Goal: Task Accomplishment & Management: Manage account settings

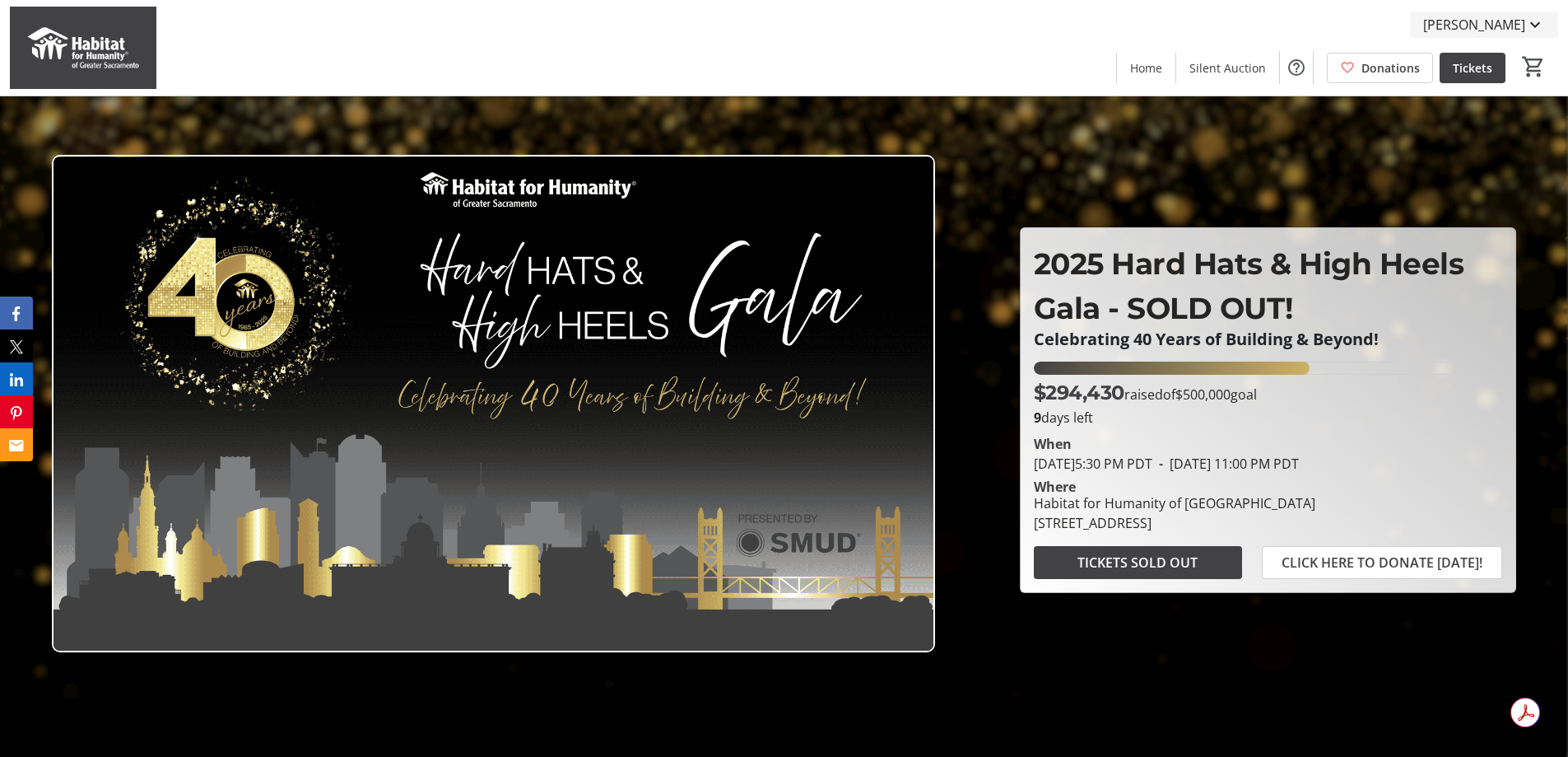
click at [960, 24] on span "[PERSON_NAME]" at bounding box center [1473, 24] width 102 height 20
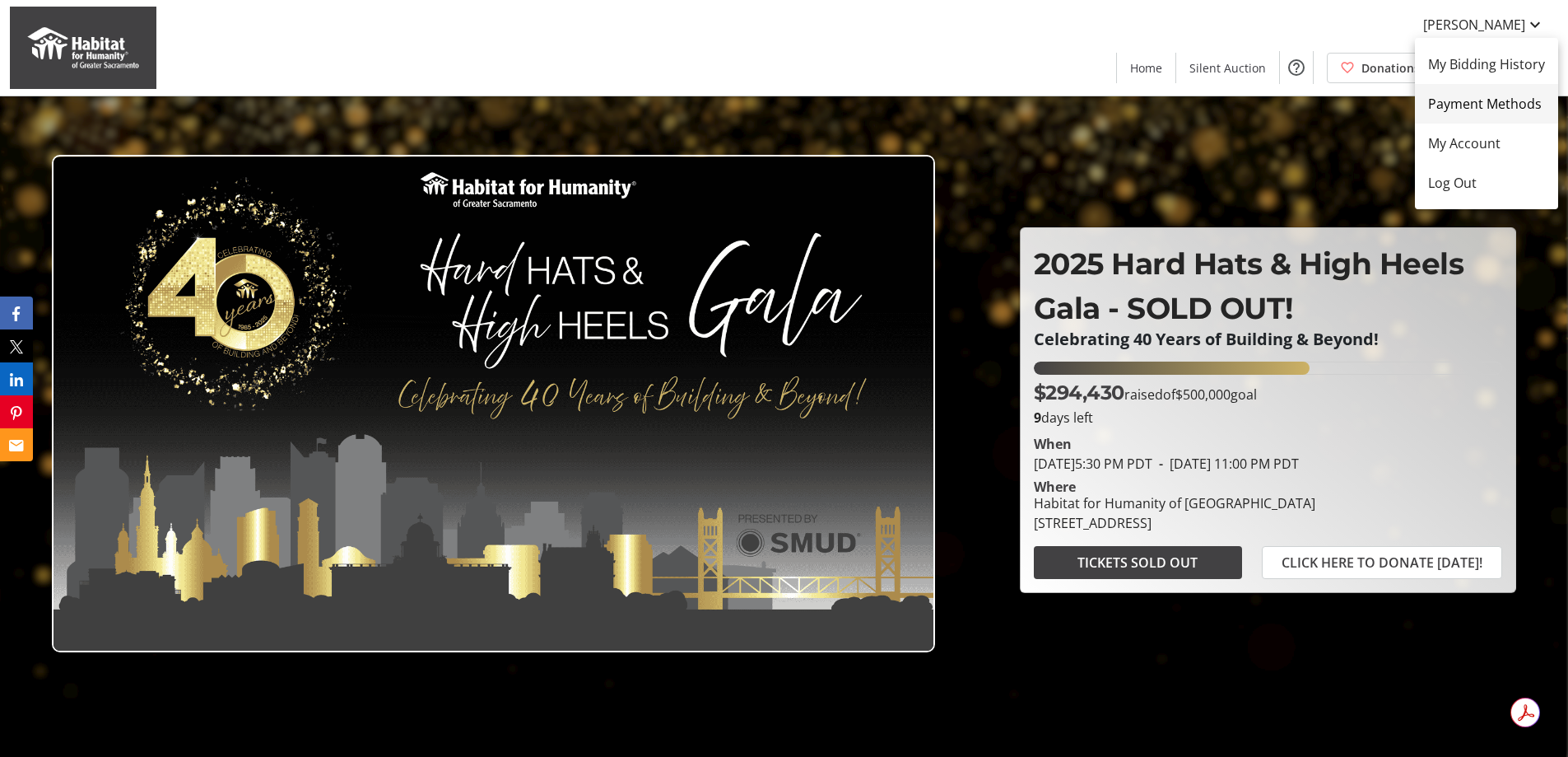
click at [960, 103] on span "Payment Methods" at bounding box center [1486, 104] width 117 height 20
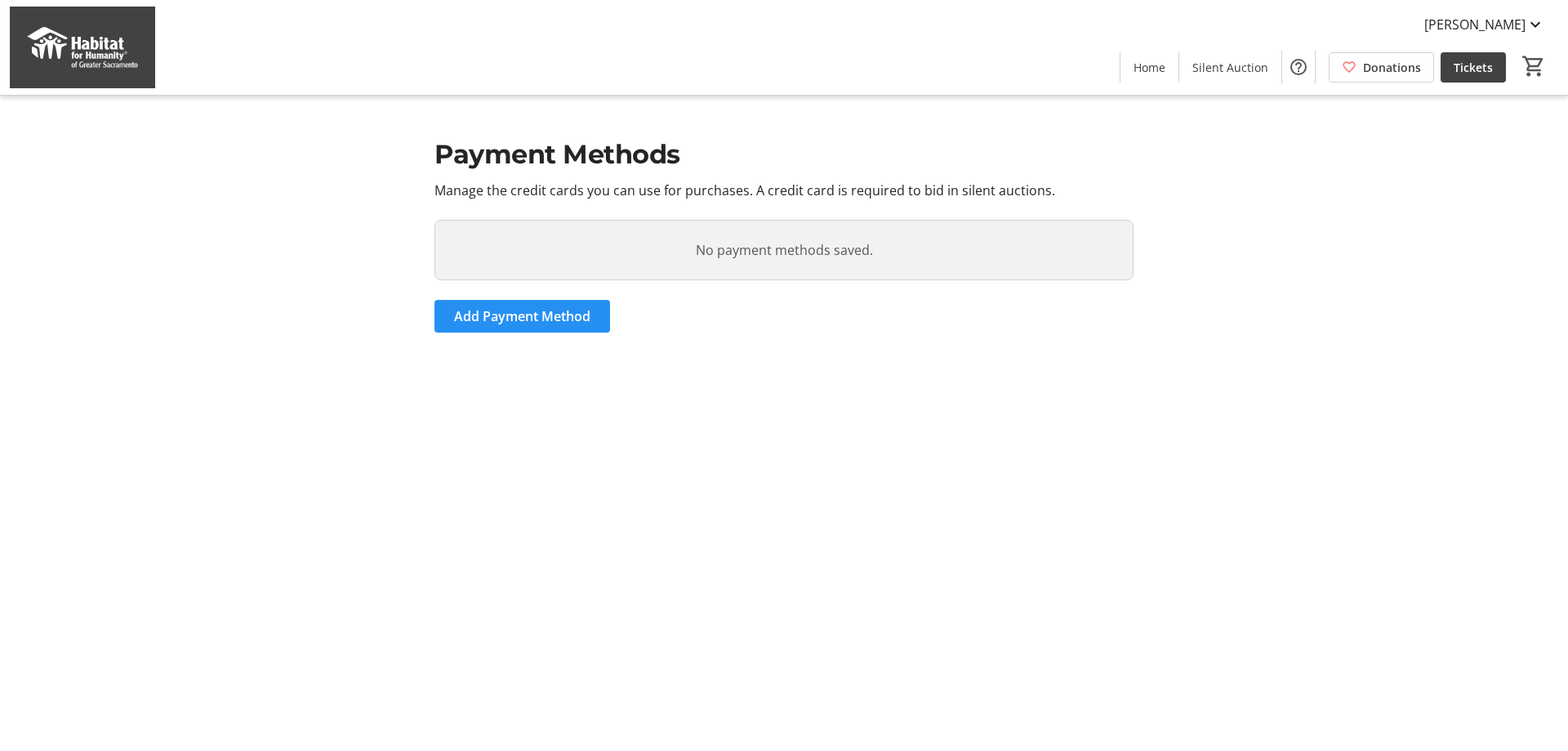
click at [477, 316] on span "Add Payment Method" at bounding box center [522, 316] width 136 height 20
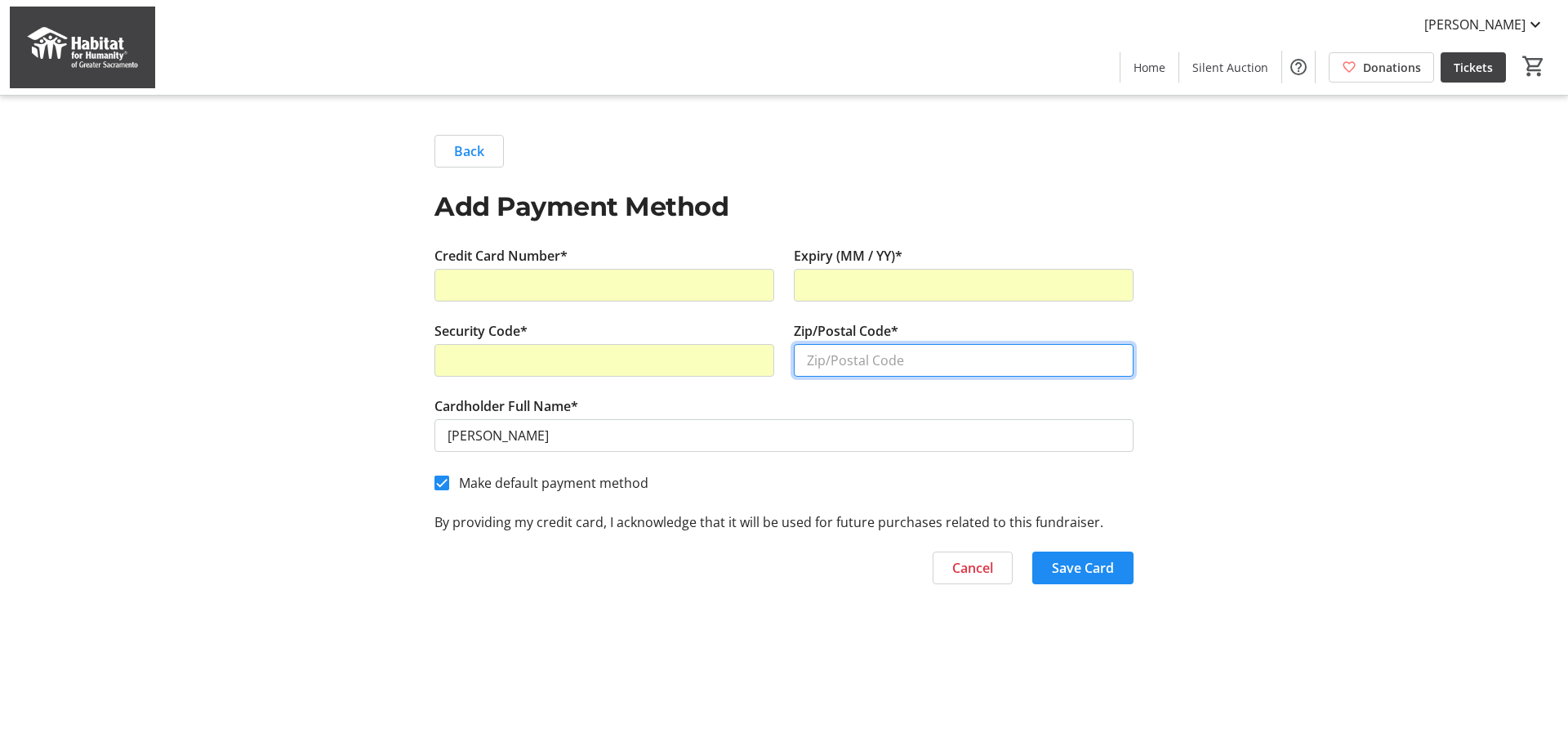
click at [874, 361] on input "Zip/Postal Code*" at bounding box center [964, 360] width 340 height 33
type input "95624"
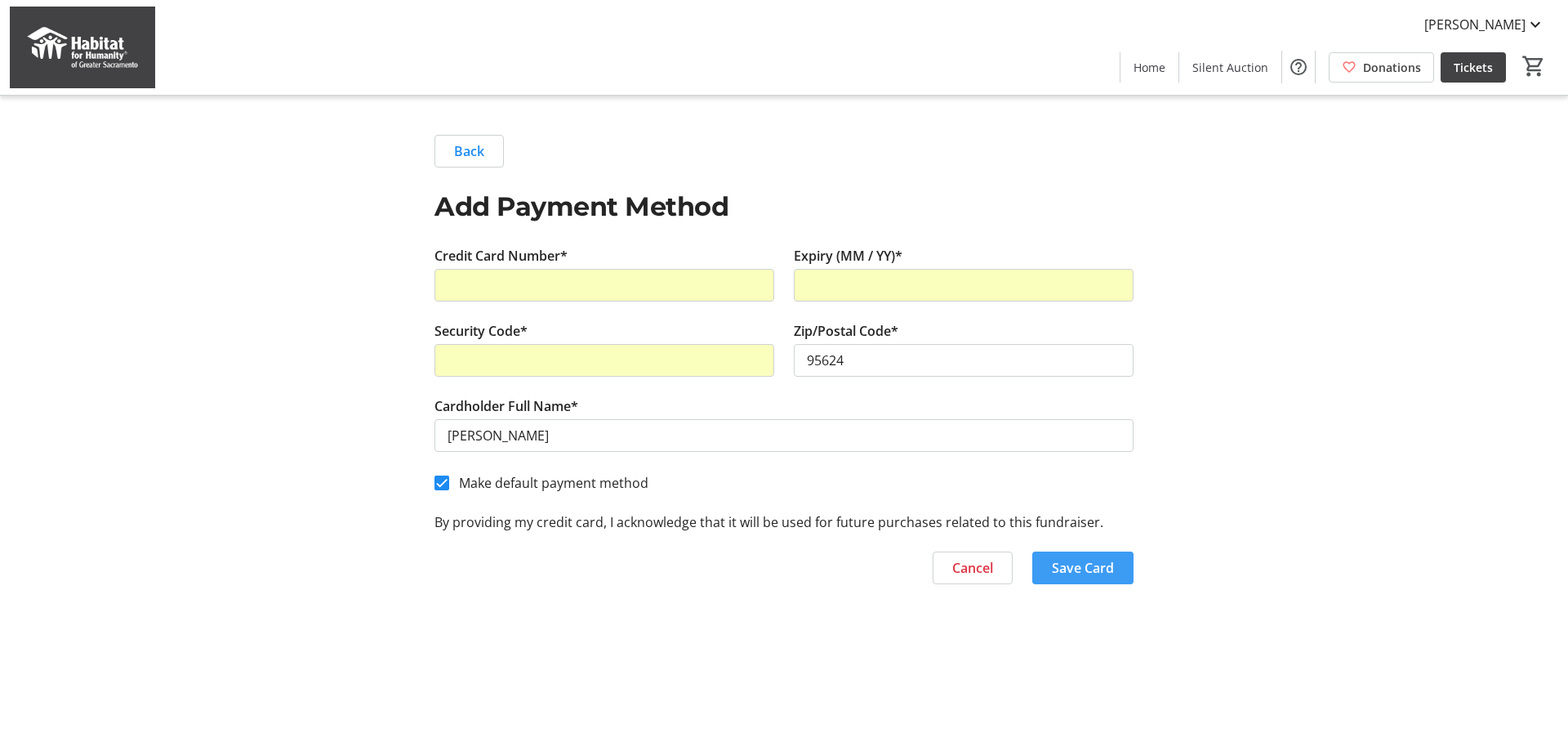
click at [953, 462] on span "Save Card" at bounding box center [1083, 567] width 62 height 20
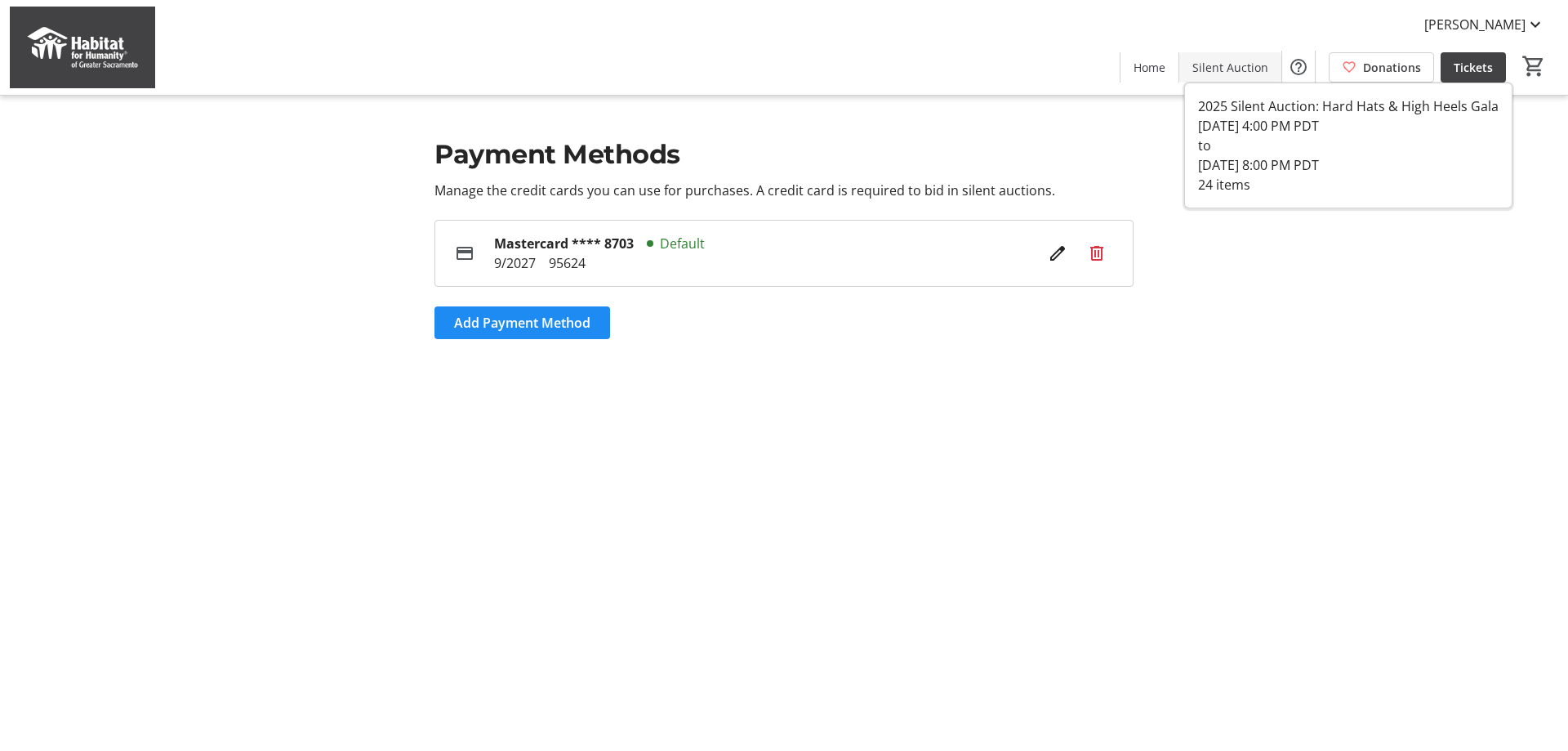
click at [953, 67] on span "Silent Auction" at bounding box center [1231, 67] width 76 height 17
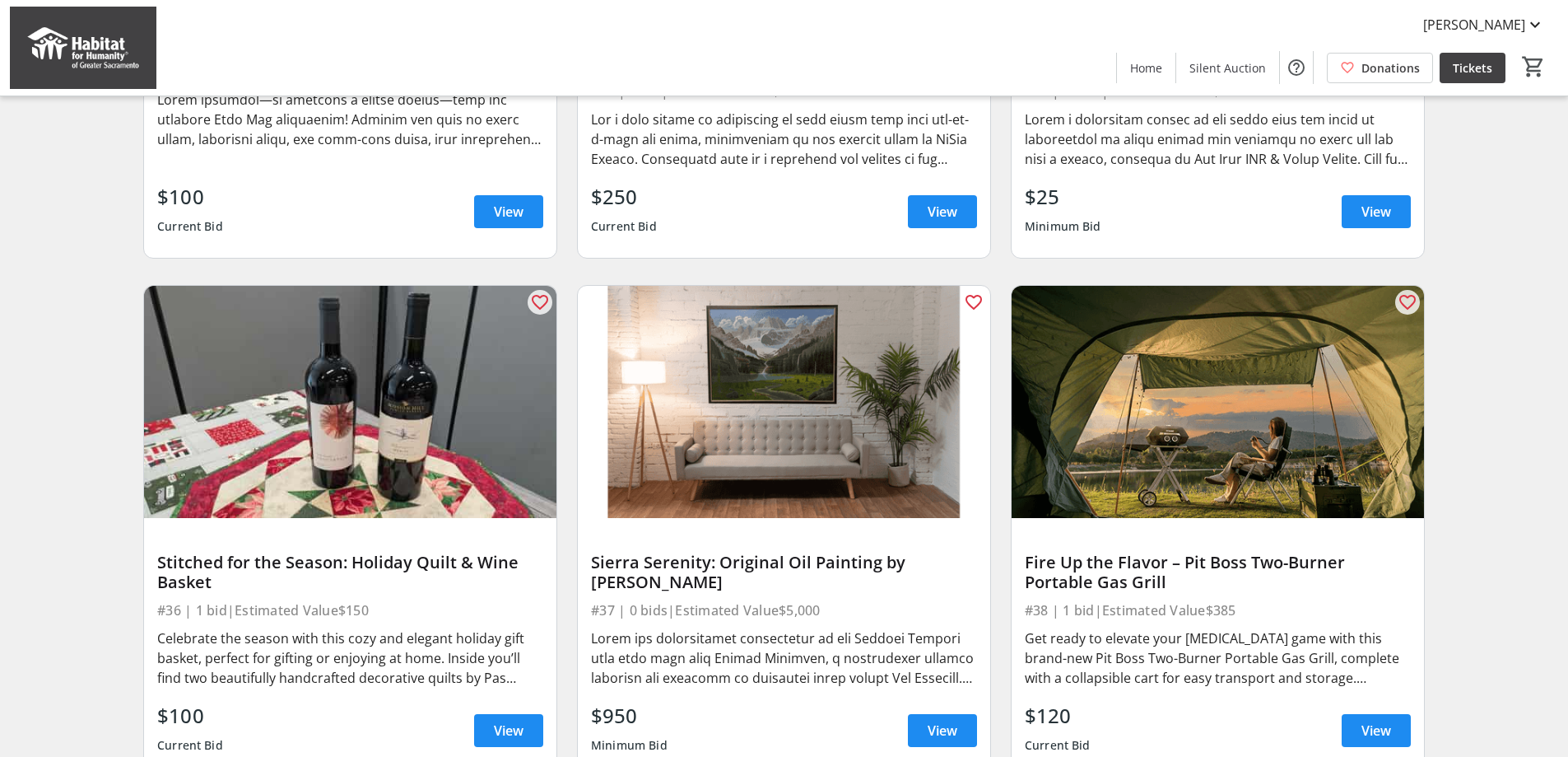
scroll to position [3670, 0]
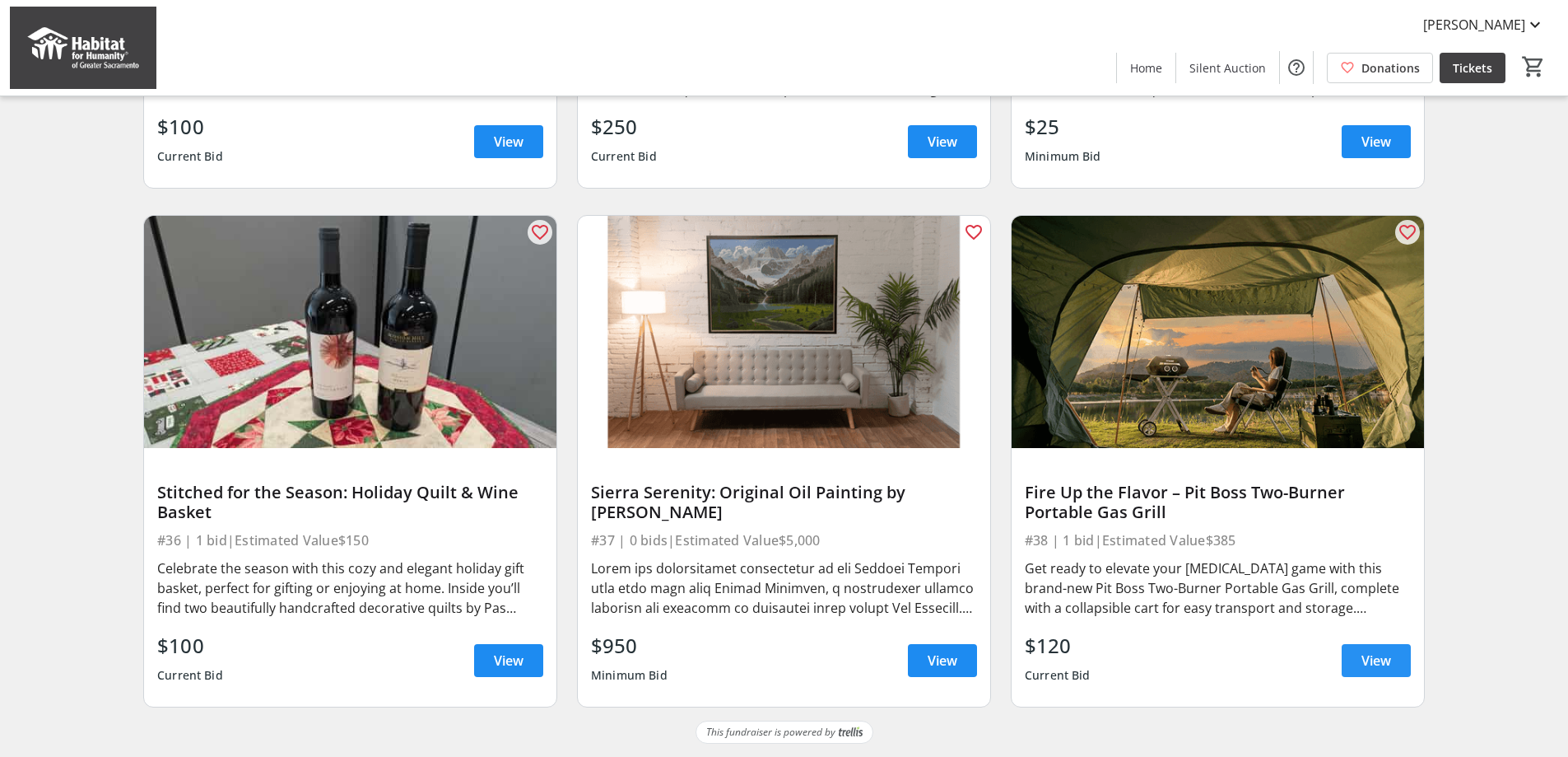
click at [960, 466] on span "View" at bounding box center [1376, 660] width 30 height 20
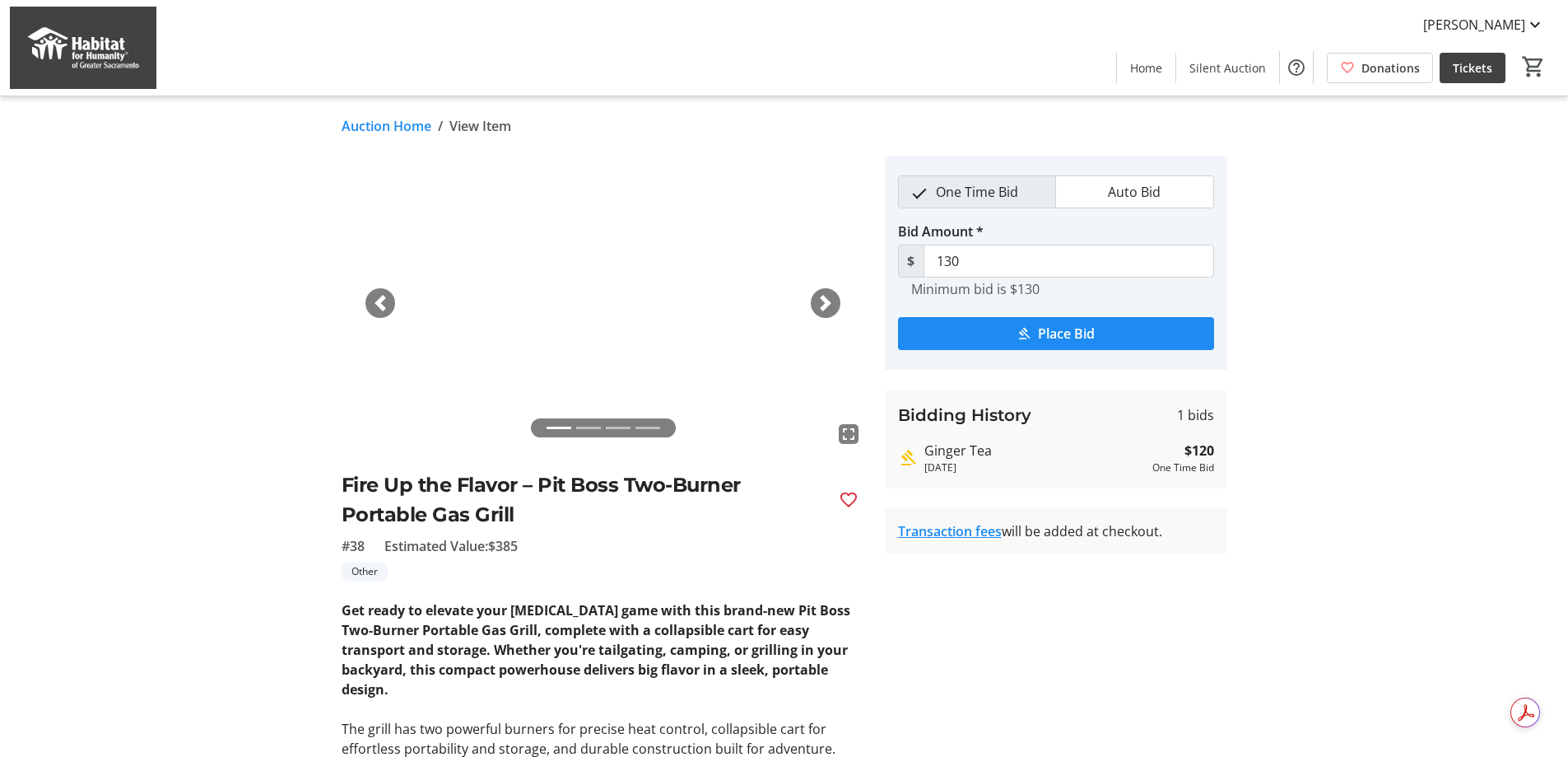
click at [130, 347] on tr-auction-item-details-ui "Auction Home / View Item fullscreen fullscreen fullscreen fullscreen Previous N…" at bounding box center [784, 538] width 1568 height 882
click at [960, 19] on span "[PERSON_NAME]" at bounding box center [1473, 24] width 102 height 20
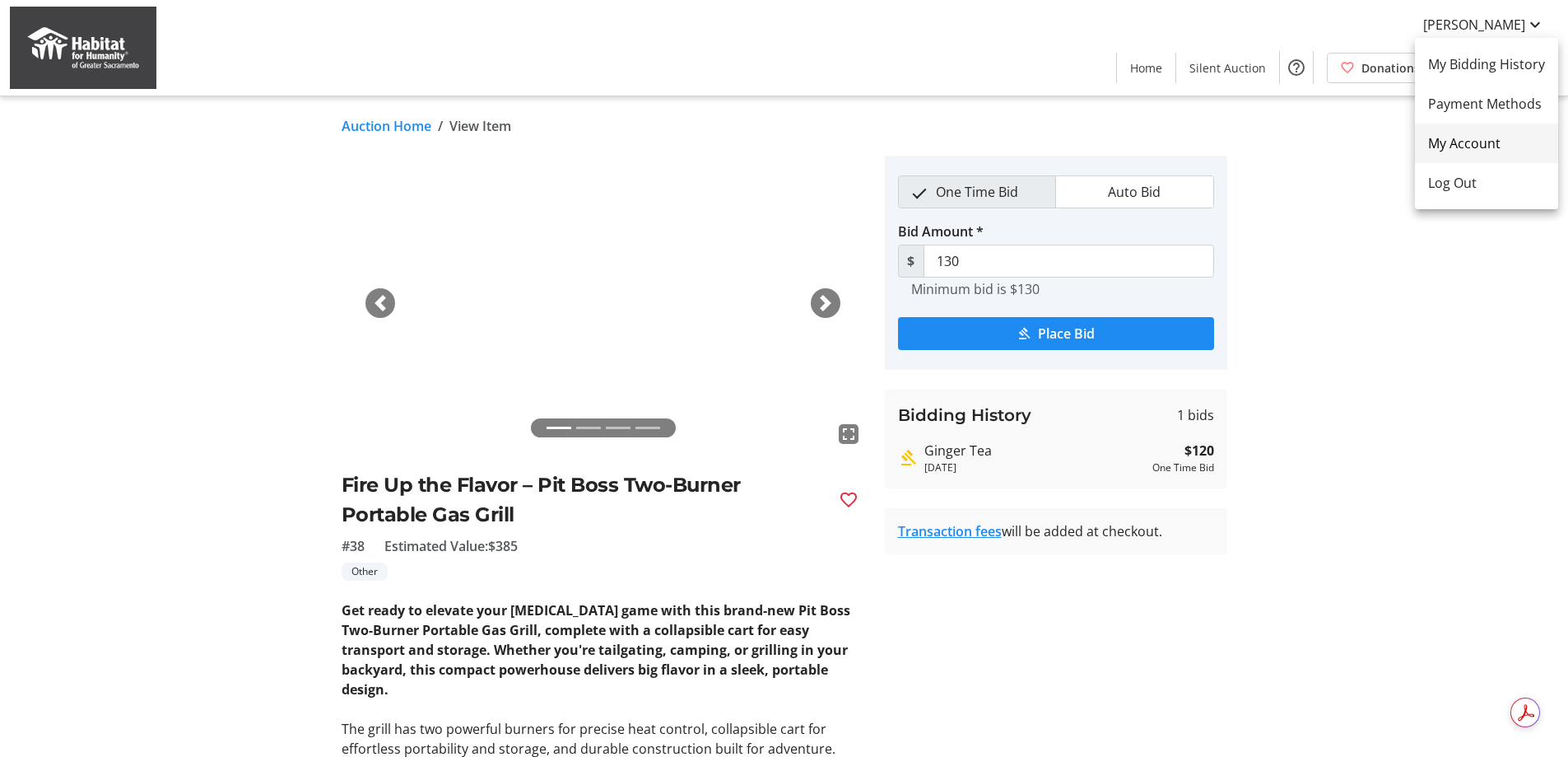
click at [960, 147] on span "My Account" at bounding box center [1486, 143] width 117 height 20
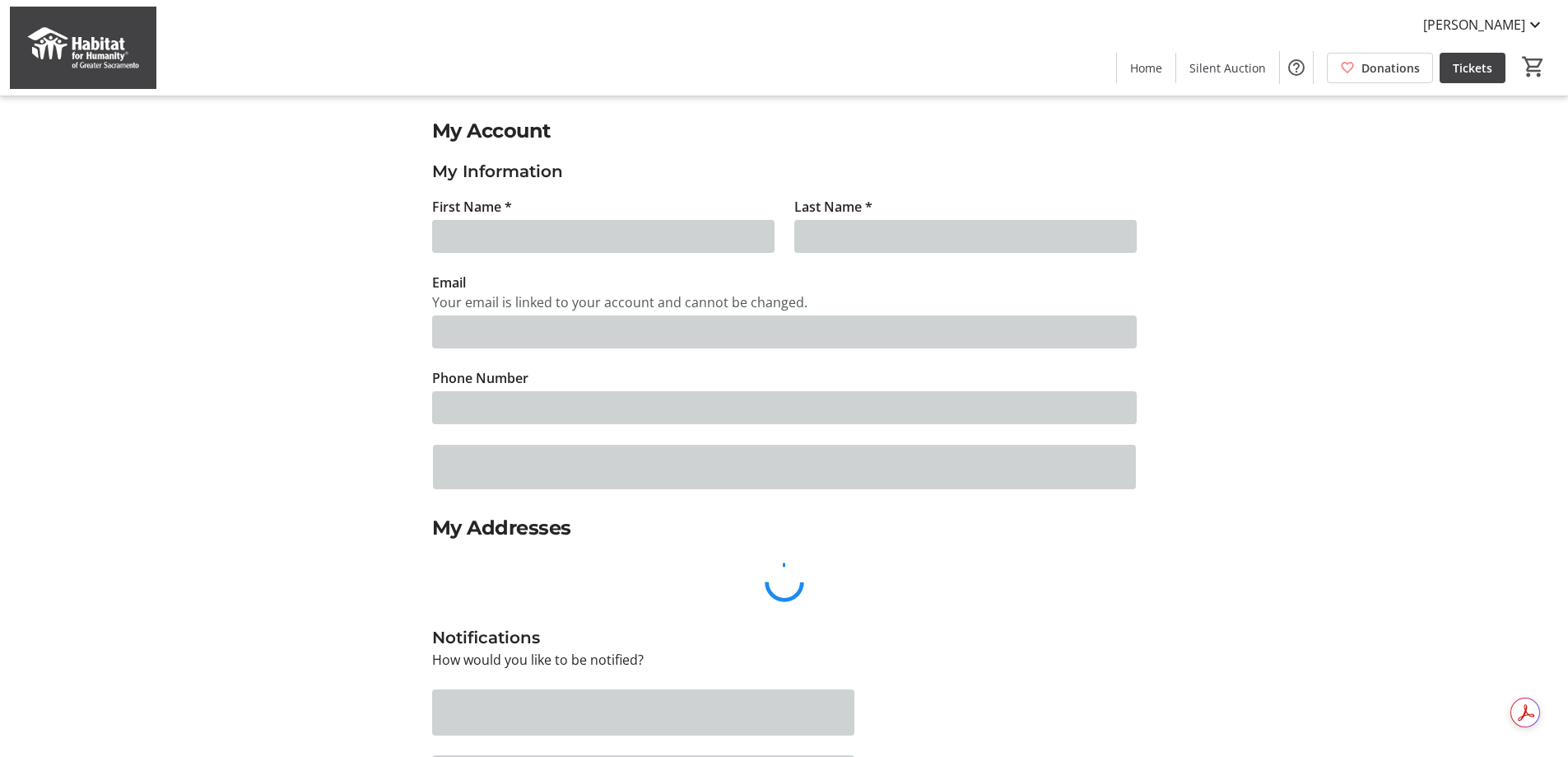
type input "[PERSON_NAME]"
type input "Kelish"
type input "[EMAIL_ADDRESS][DOMAIN_NAME]"
type input "[PHONE_NUMBER]"
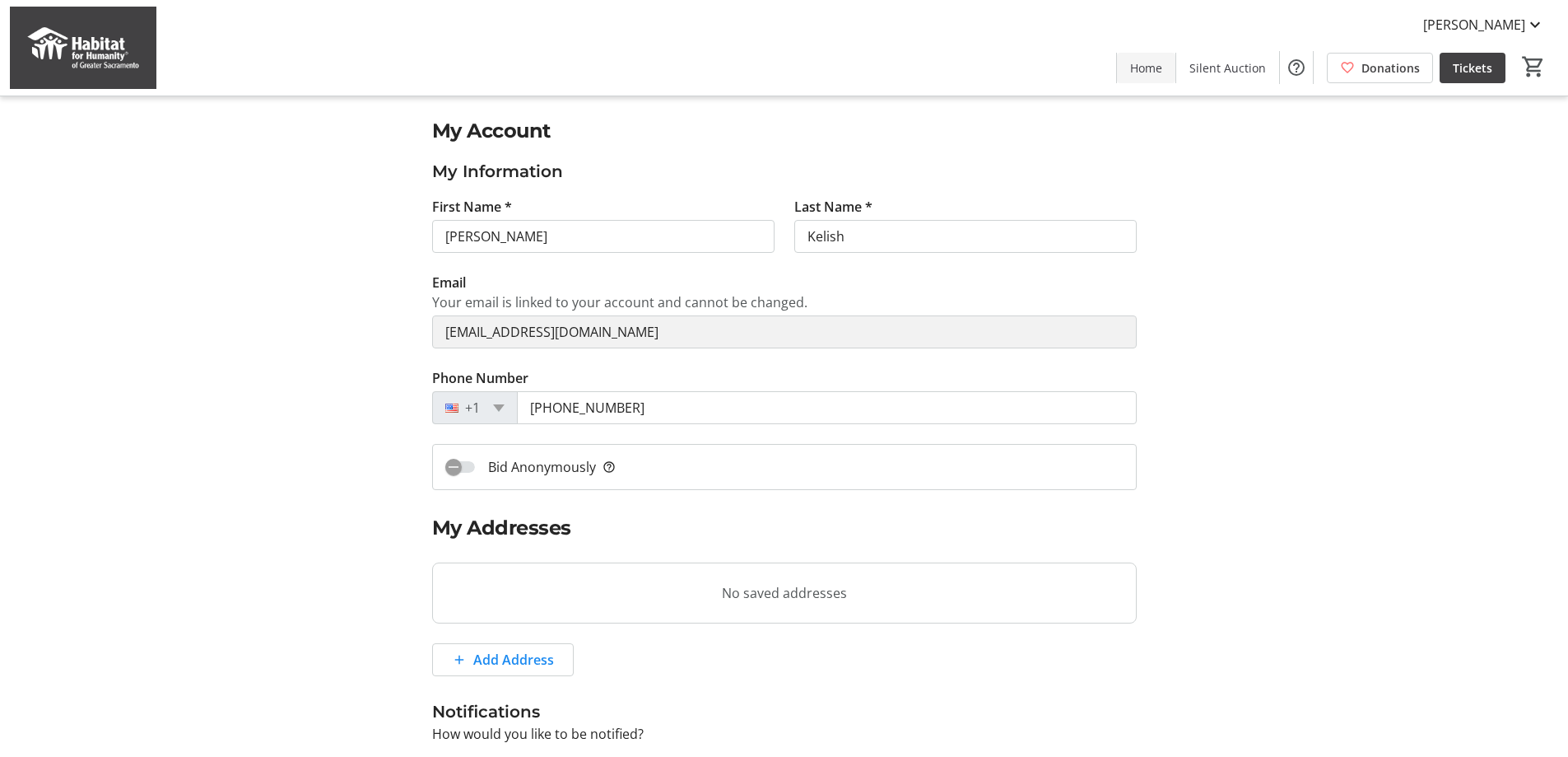
click at [960, 69] on span "Home" at bounding box center [1145, 68] width 32 height 17
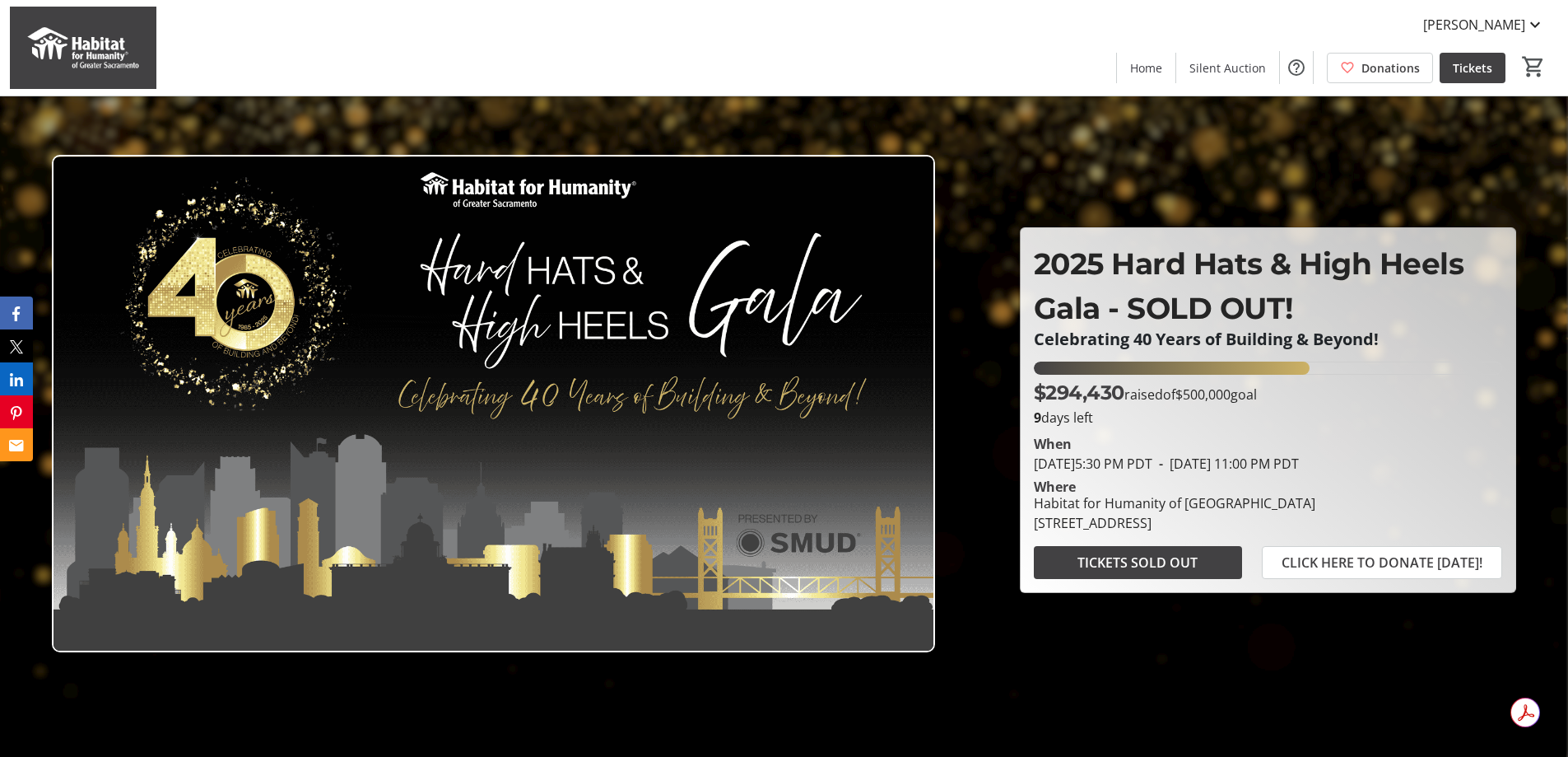
click at [636, 340] on img at bounding box center [493, 404] width 883 height 498
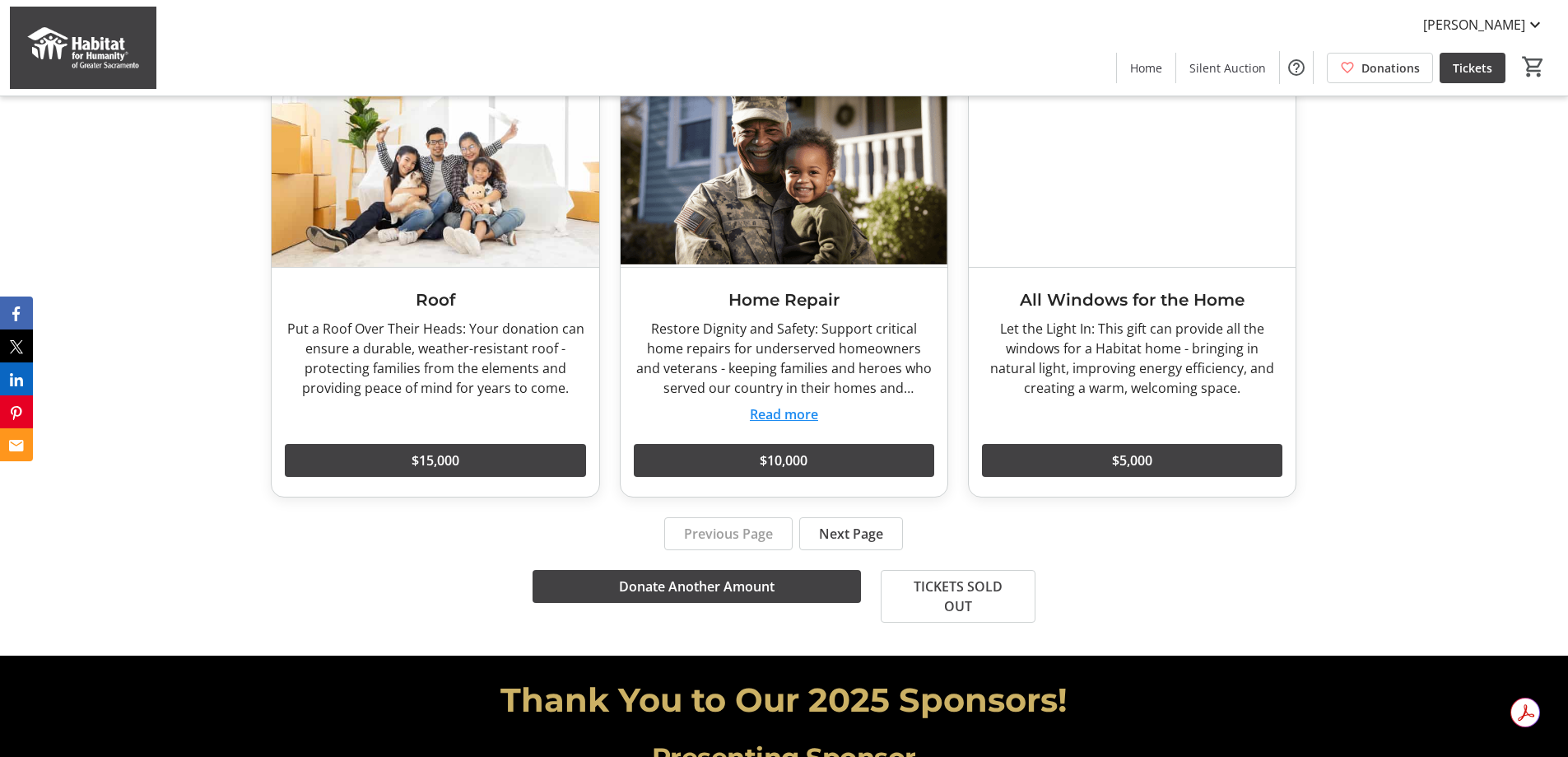
scroll to position [2470, 0]
